Goal: Find specific page/section: Find specific page/section

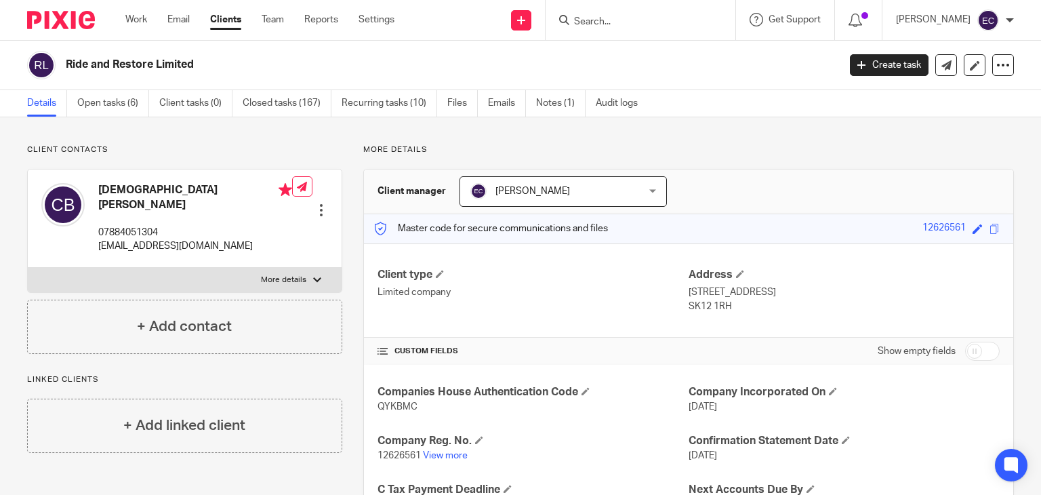
scroll to position [272, 0]
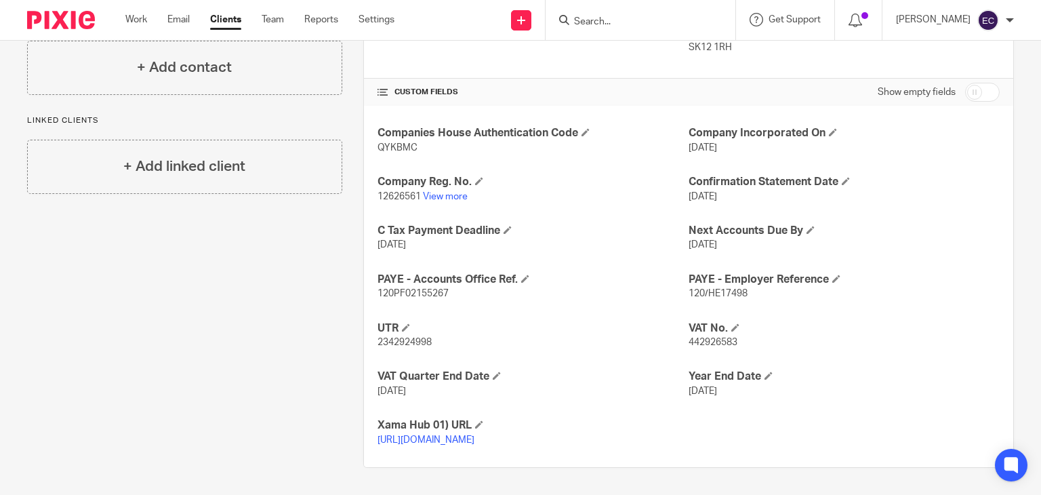
click at [592, 18] on input "Search" at bounding box center [634, 22] width 122 height 12
type input "happy"
click button "submit" at bounding box center [0, 0] width 0 height 0
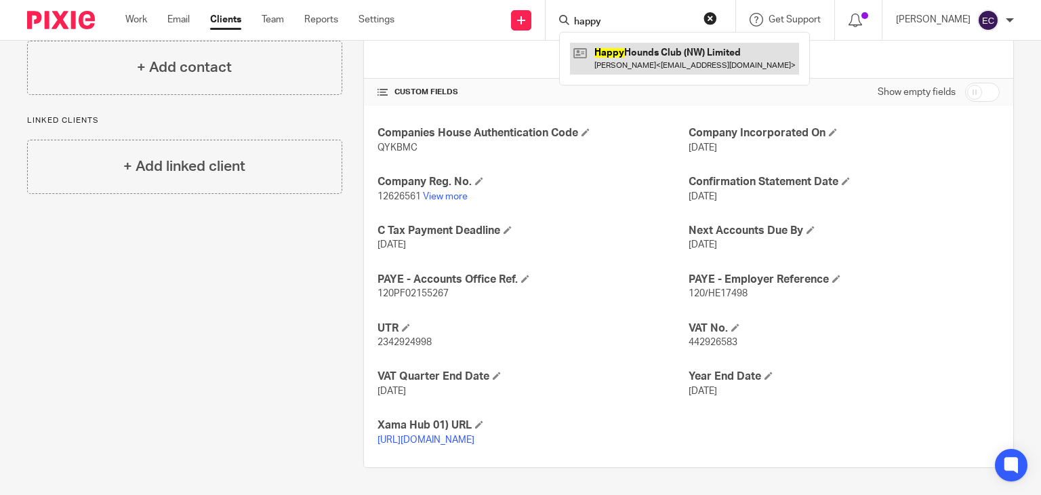
click at [637, 55] on link at bounding box center [684, 58] width 229 height 31
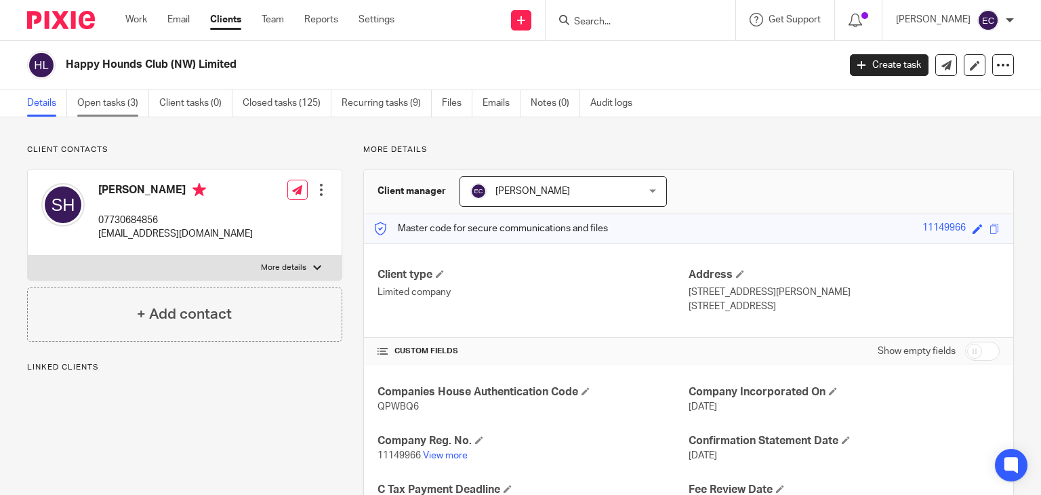
click at [123, 106] on link "Open tasks (3)" at bounding box center [113, 103] width 72 height 26
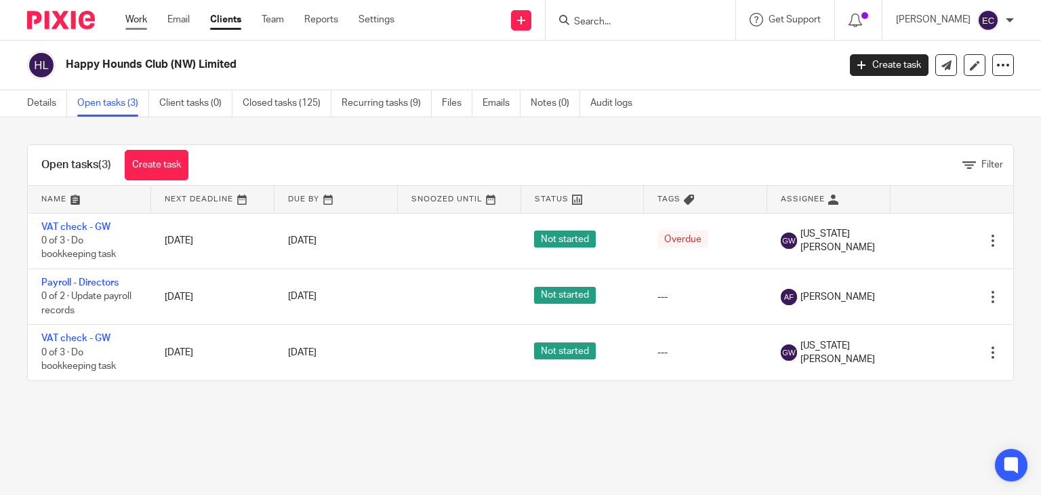
click at [141, 20] on link "Work" at bounding box center [136, 20] width 22 height 14
